Goal: Information Seeking & Learning: Learn about a topic

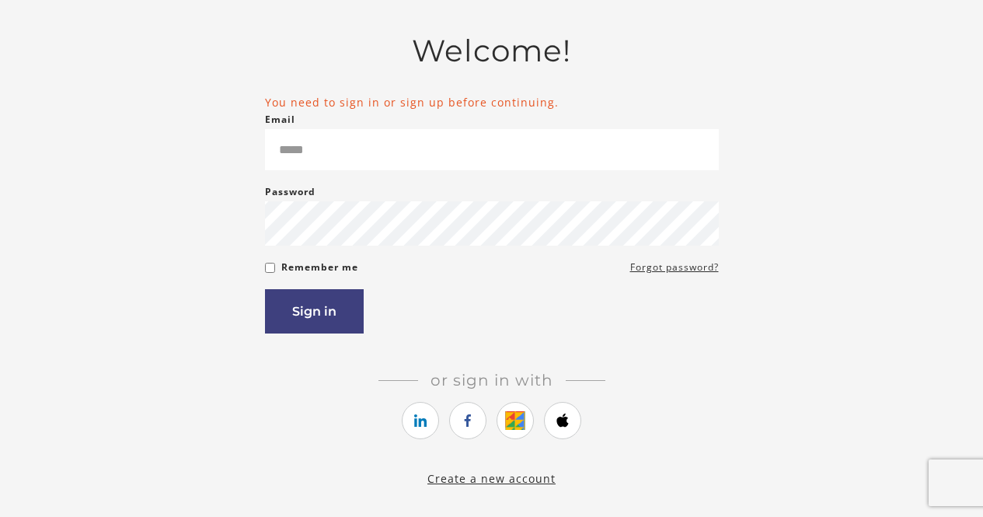
scroll to position [93, 0]
click at [527, 417] on link "https://courses.thinkific.com/users/auth/google?ss%5Breferral%5D=&ss%5Buser_ret…" at bounding box center [515, 419] width 37 height 37
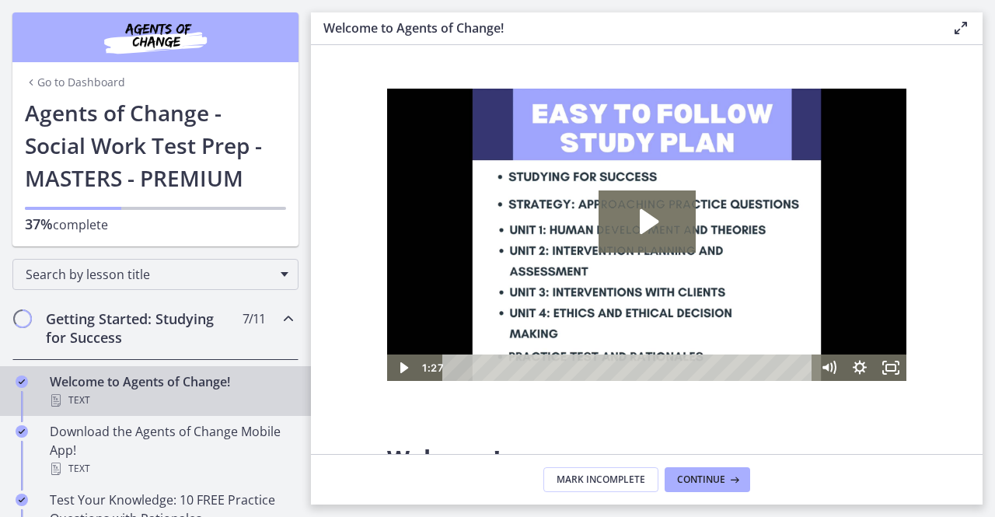
click at [210, 329] on h2 "Getting Started: Studying for Success" at bounding box center [141, 327] width 190 height 37
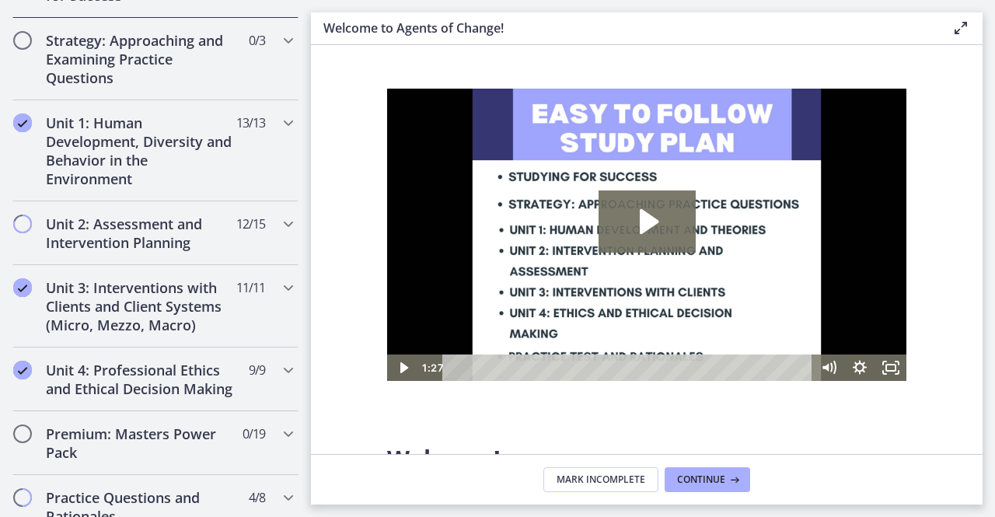
scroll to position [343, 0]
click at [210, 291] on h2 "Unit 3: Interventions with Clients and Client Systems (Micro, Mezzo, Macro)" at bounding box center [141, 305] width 190 height 56
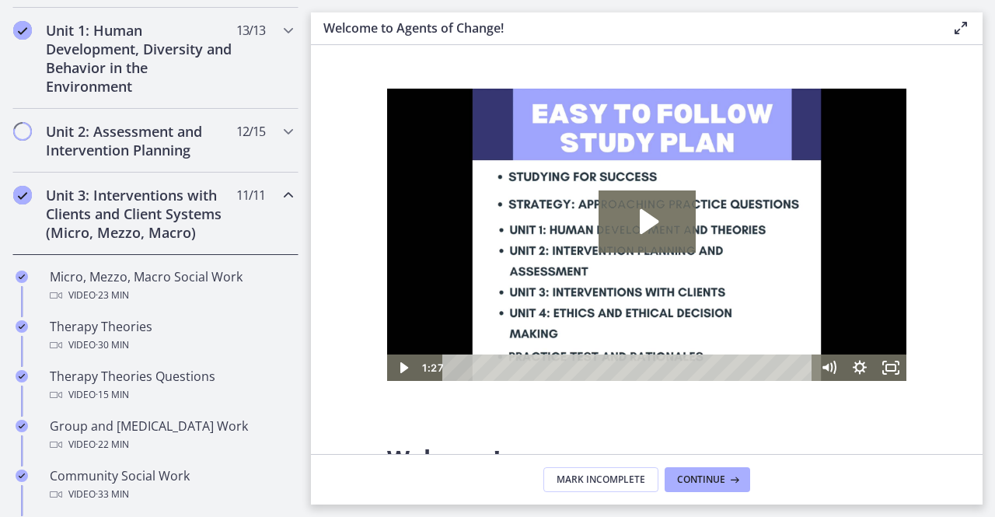
scroll to position [436, 0]
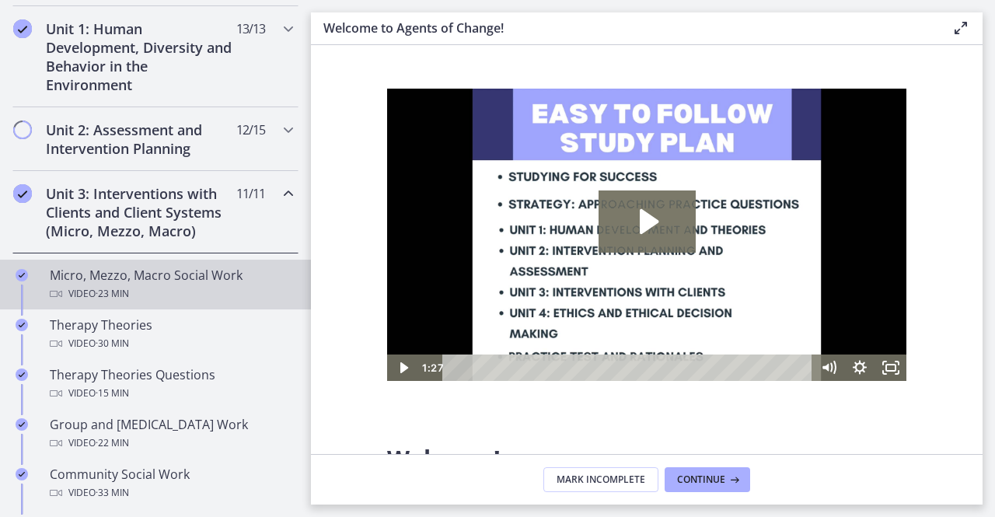
click at [131, 281] on div "Micro, Mezzo, Macro Social Work Video · 23 min" at bounding box center [171, 284] width 242 height 37
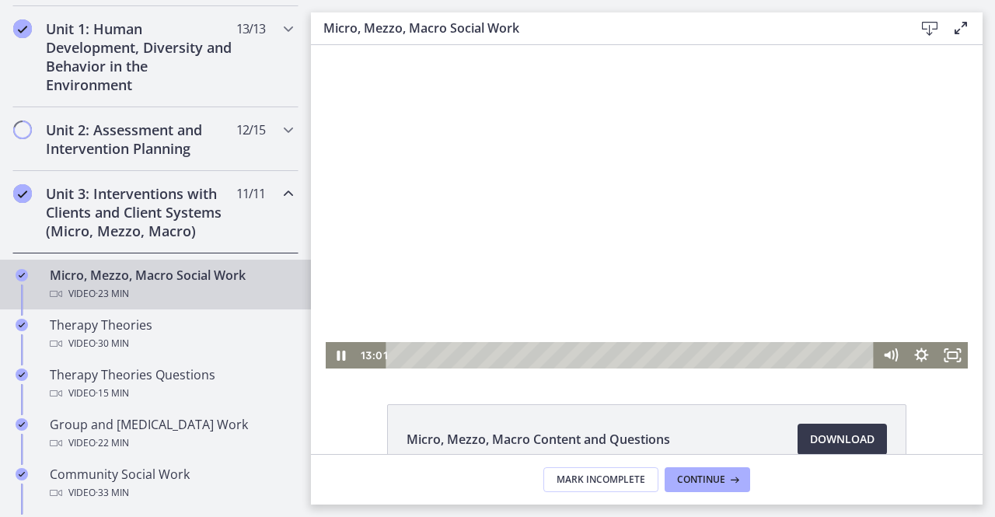
click at [513, 127] on div at bounding box center [647, 206] width 643 height 323
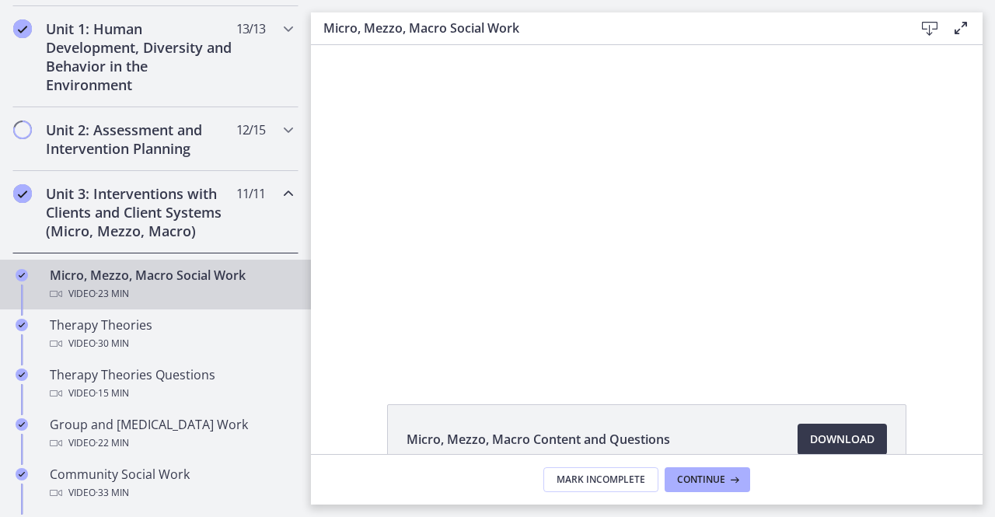
click at [326, 45] on button "Pause: cbe5fj9t4o1cl02sigfg.mp4" at bounding box center [326, 45] width 1 height 1
click at [326, 45] on button "Play Video: cbe5fj9t4o1cl02sigfg.mp4" at bounding box center [326, 45] width 1 height 1
